Goal: Transaction & Acquisition: Purchase product/service

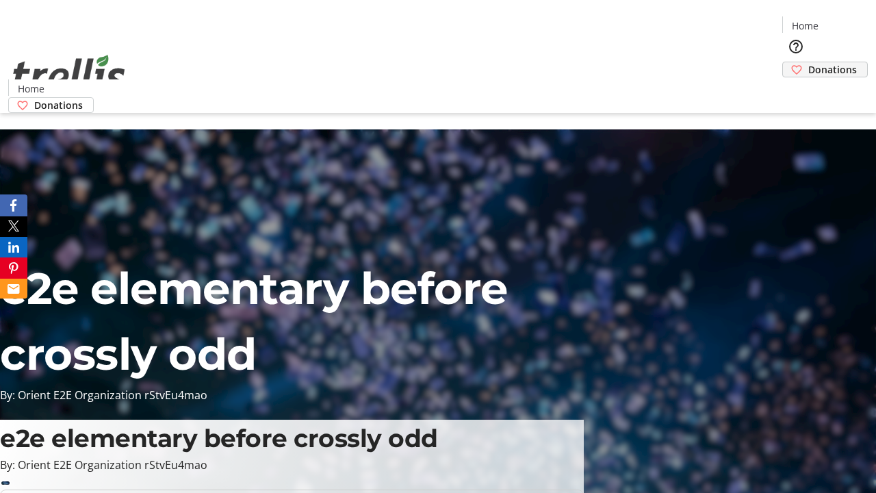
click at [808, 62] on span "Donations" at bounding box center [832, 69] width 49 height 14
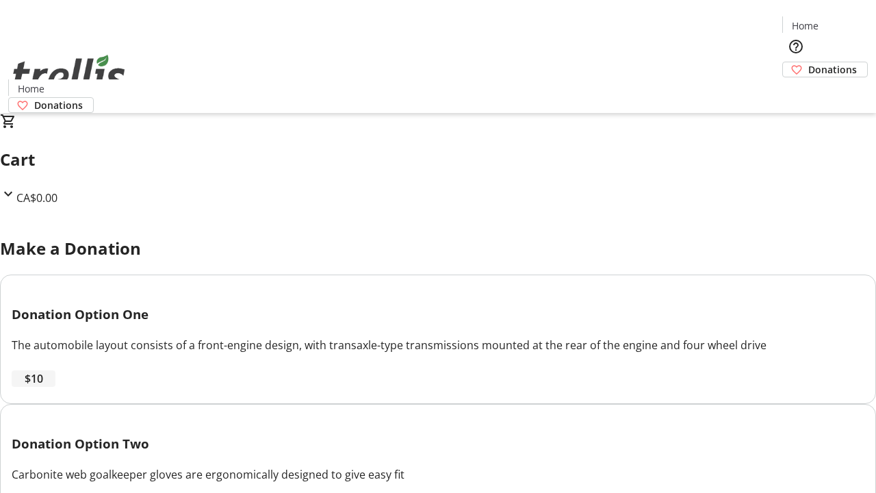
click at [43, 387] on span "$10" at bounding box center [34, 378] width 18 height 16
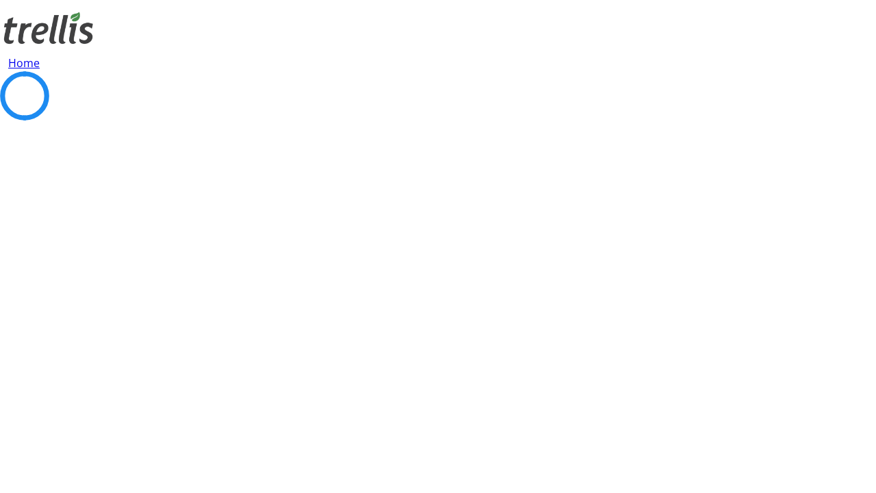
select select "CA"
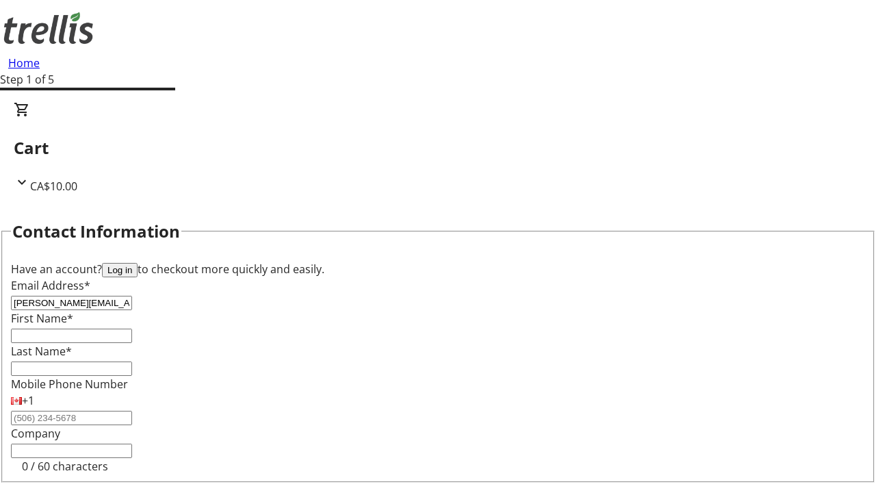
type input "[PERSON_NAME][EMAIL_ADDRESS][DOMAIN_NAME]"
type input "[PERSON_NAME]"
type input "[STREET_ADDRESS][PERSON_NAME]"
type input "Kelowna"
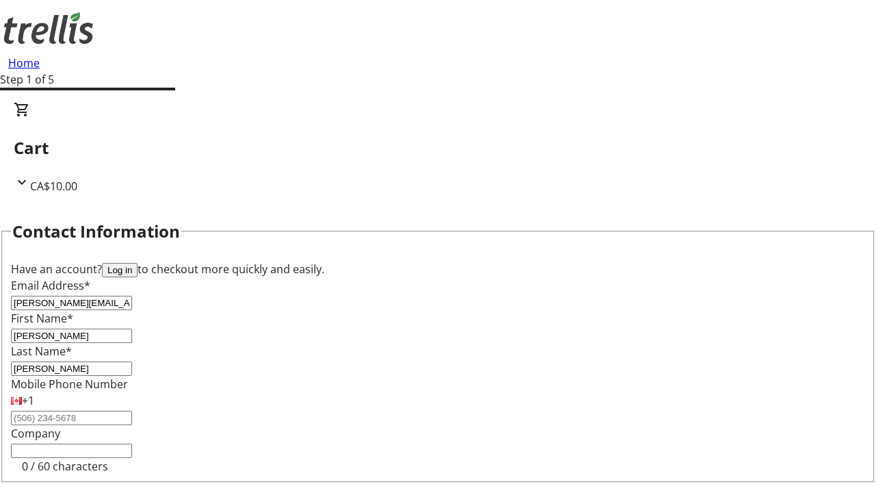
select select "BC"
type input "Kelowna"
type input "V1Y 0C2"
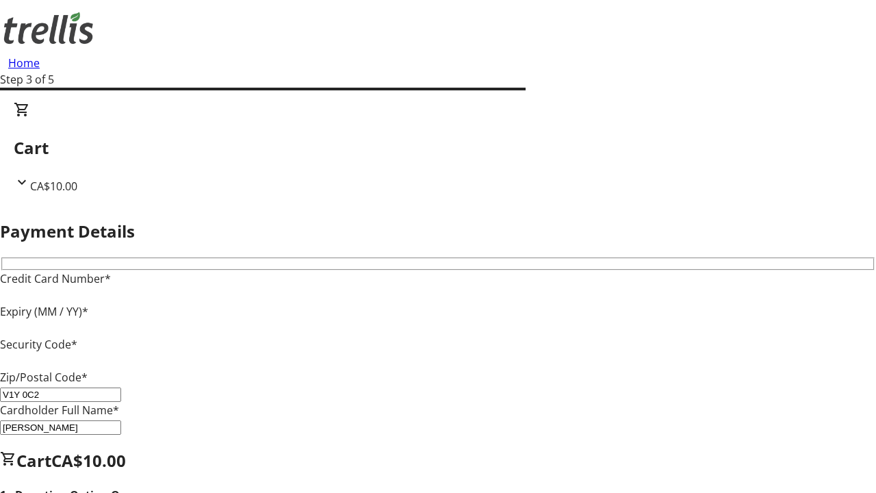
type input "V1Y 0C2"
